Goal: Information Seeking & Learning: Learn about a topic

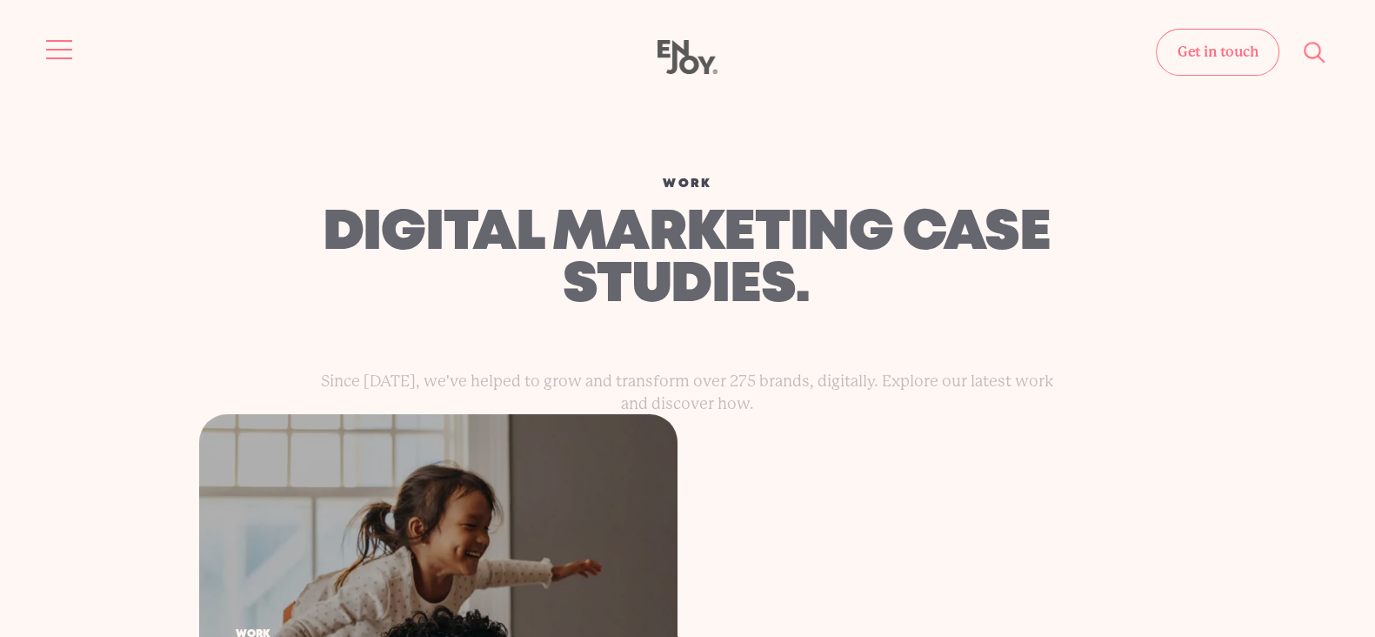
click at [42, 51] on button "Site navigation" at bounding box center [60, 49] width 37 height 37
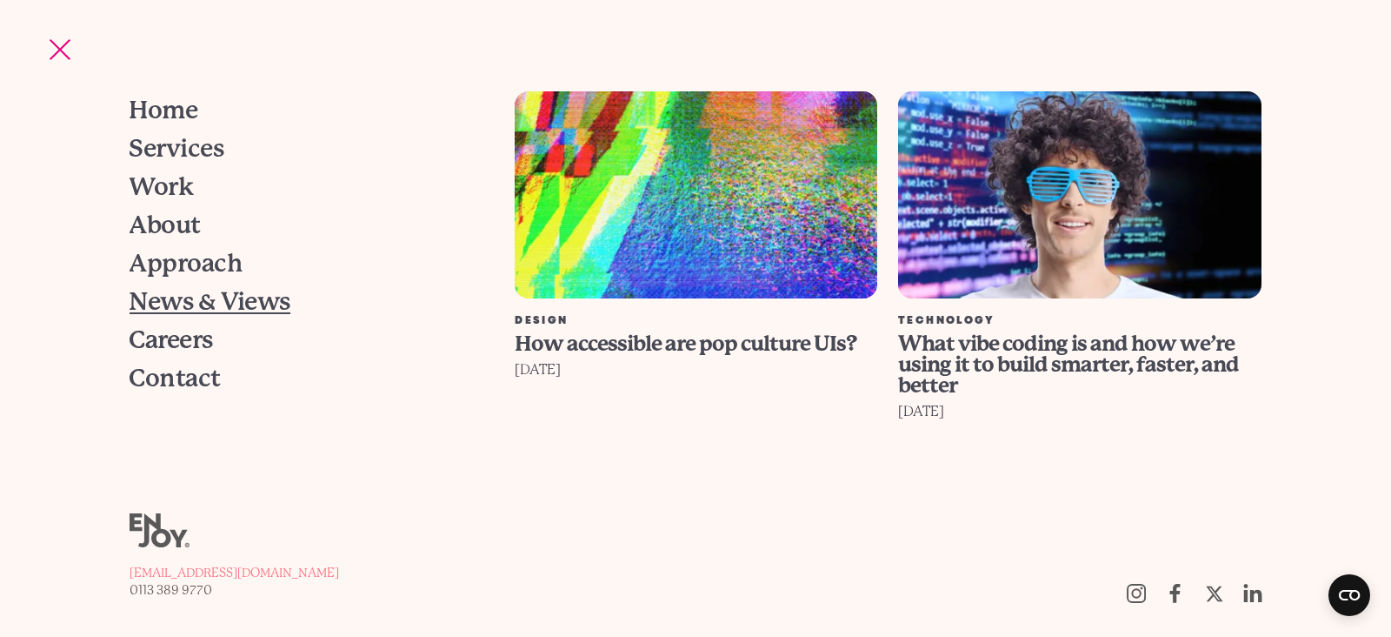
click at [159, 305] on span "News & Views" at bounding box center [210, 302] width 161 height 24
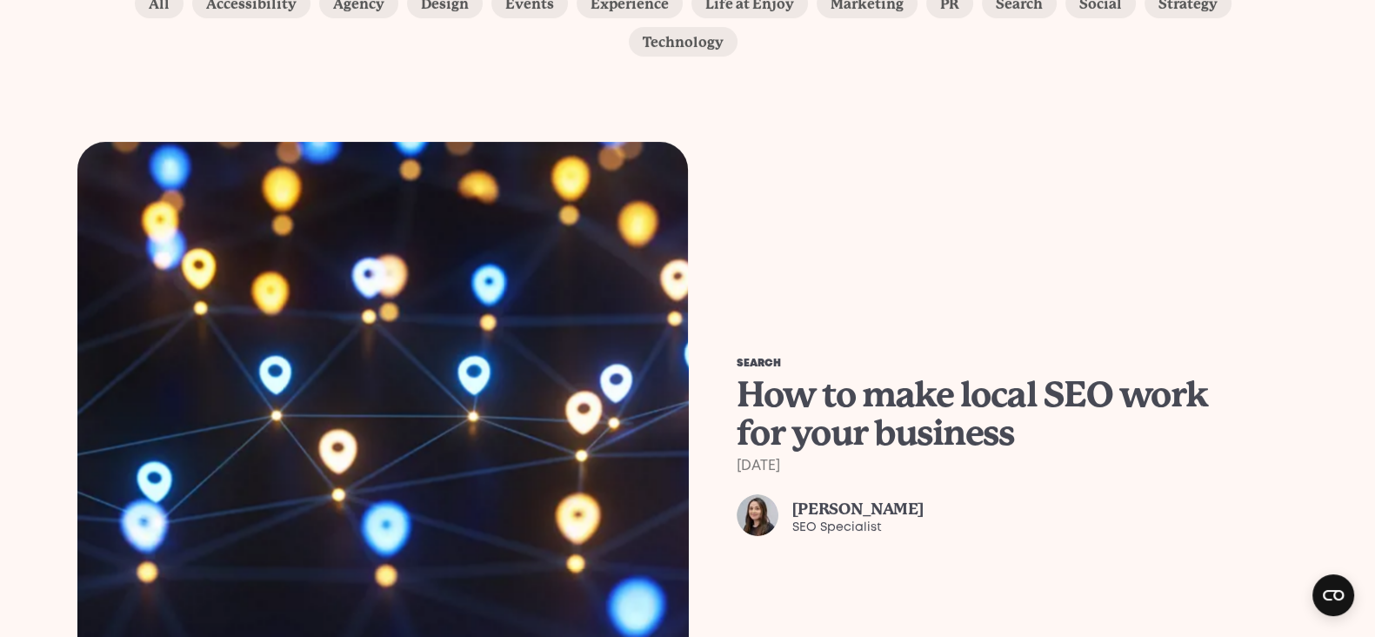
scroll to position [434, 0]
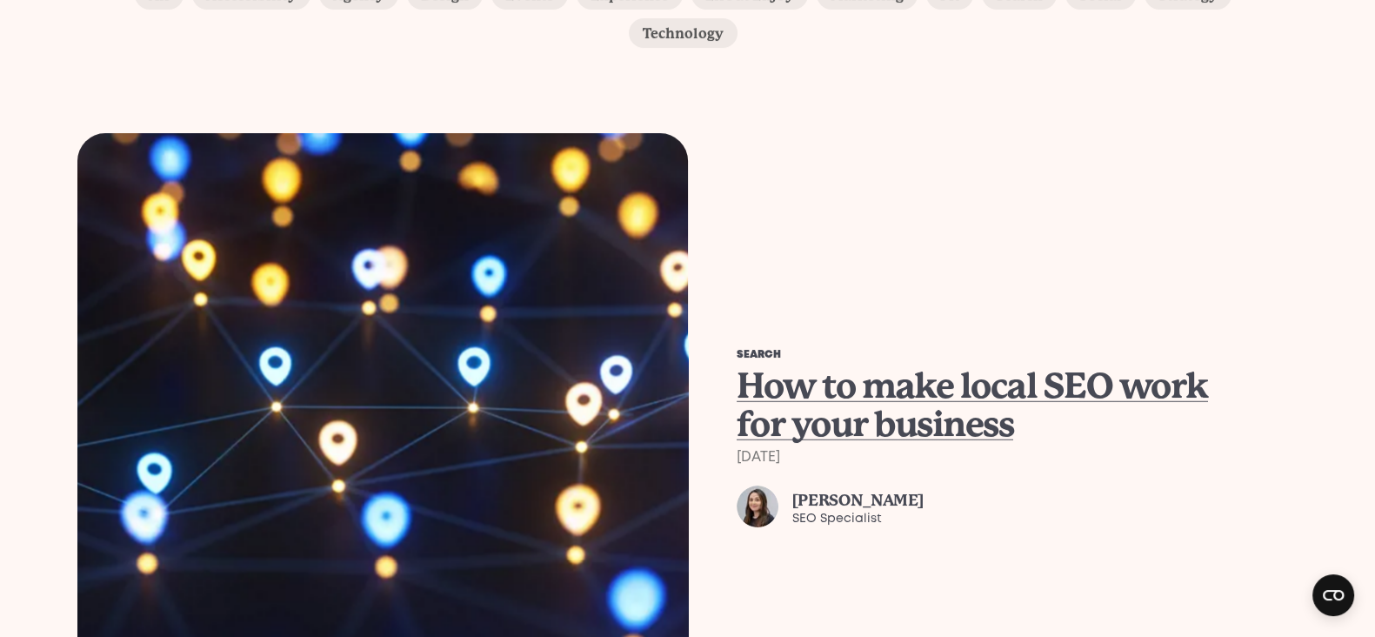
click at [836, 365] on span "How to make local SEO work for your business" at bounding box center [972, 404] width 471 height 79
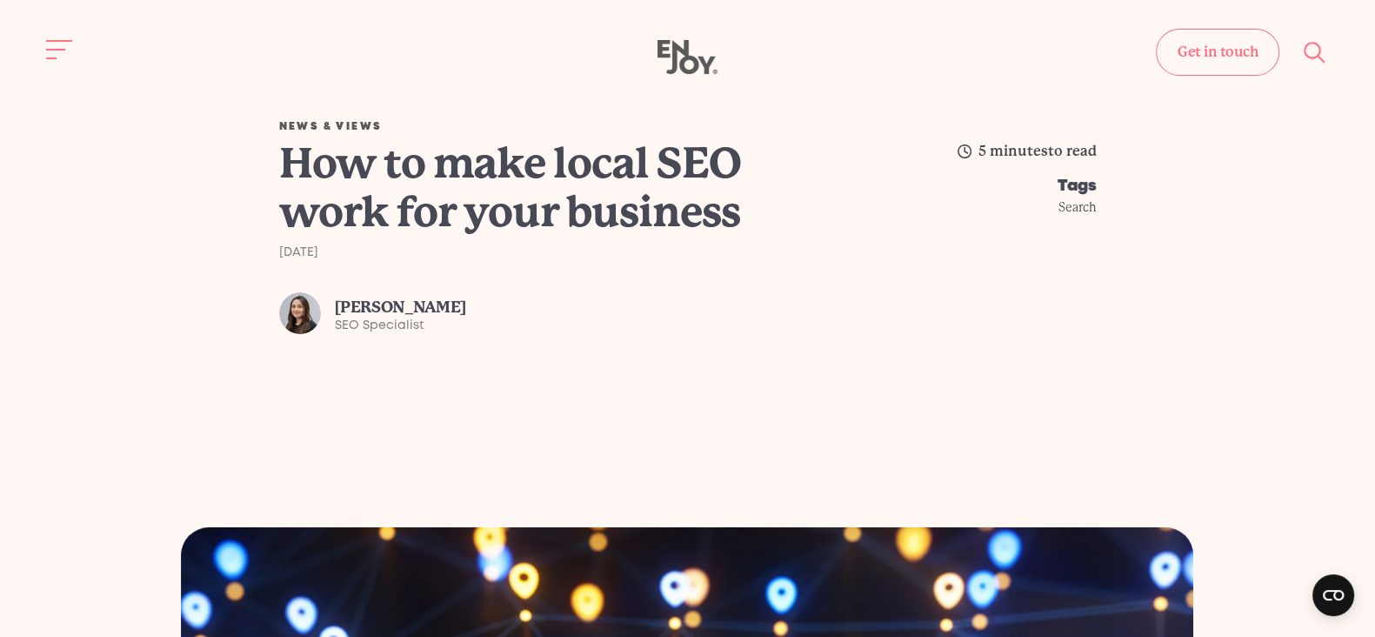
drag, startPoint x: 848, startPoint y: 292, endPoint x: 955, endPoint y: 62, distance: 254.1
click at [848, 291] on div "How to make local SEO work for your business [DATE] [PERSON_NAME] SEO Specialist" at bounding box center [573, 236] width 588 height 195
